Goal: Entertainment & Leisure: Consume media (video, audio)

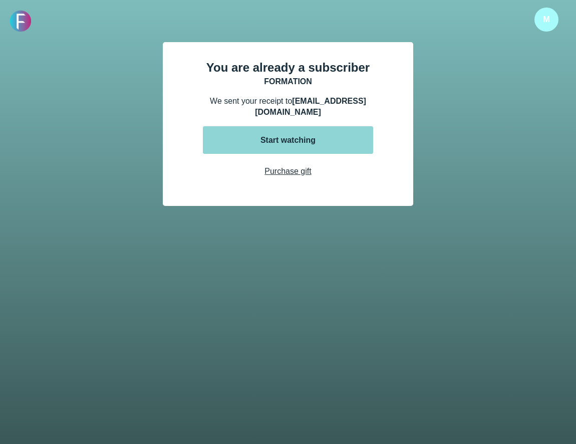
click at [274, 144] on div "Start watching" at bounding box center [288, 140] width 70 height 11
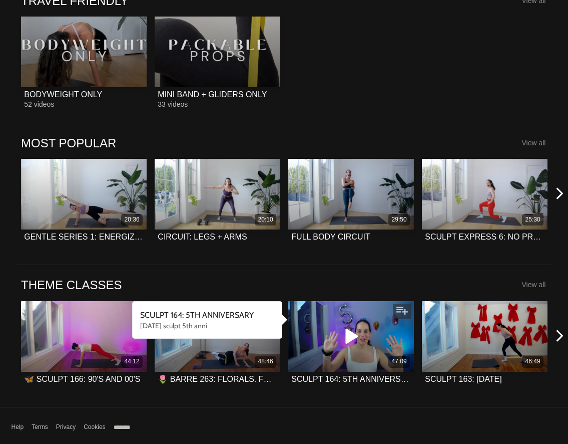
scroll to position [1402, 0]
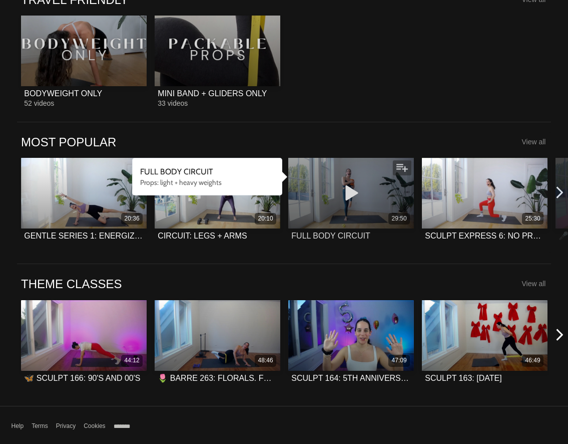
click at [330, 173] on div "29:50" at bounding box center [351, 193] width 126 height 71
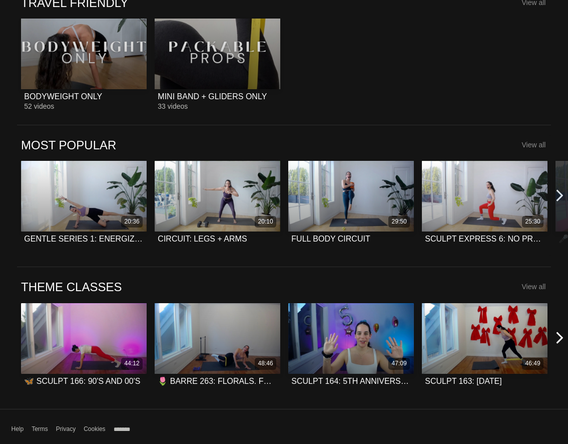
scroll to position [1405, 0]
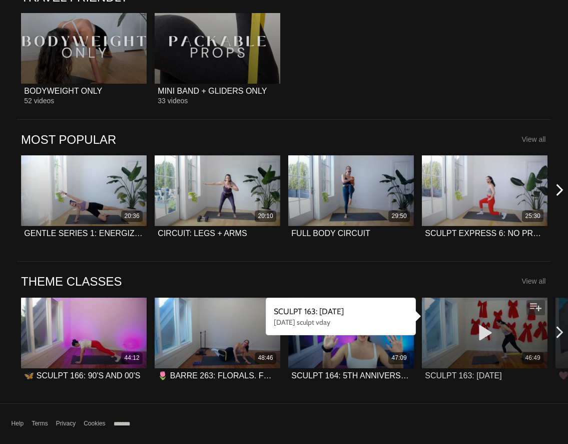
click at [445, 321] on div "46:49" at bounding box center [485, 332] width 126 height 71
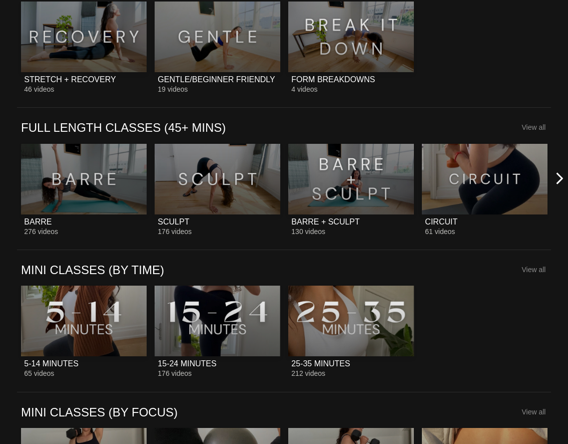
scroll to position [704, 0]
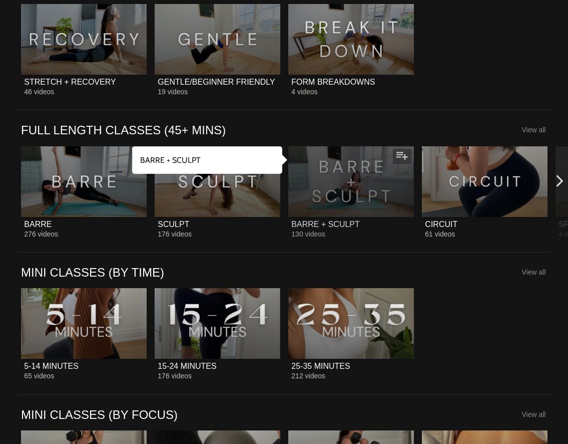
click at [328, 158] on div at bounding box center [351, 181] width 126 height 71
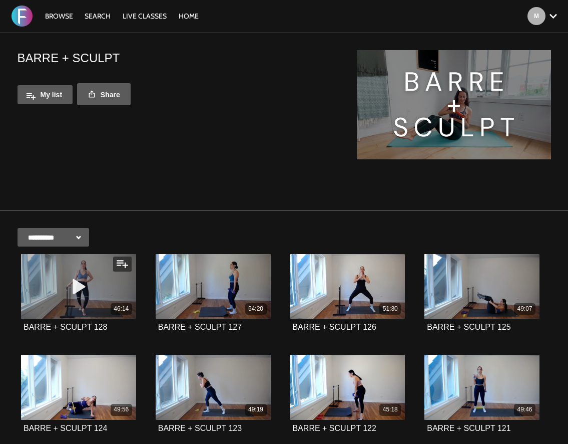
click at [98, 267] on div "46:14" at bounding box center [78, 286] width 115 height 65
